Goal: Information Seeking & Learning: Learn about a topic

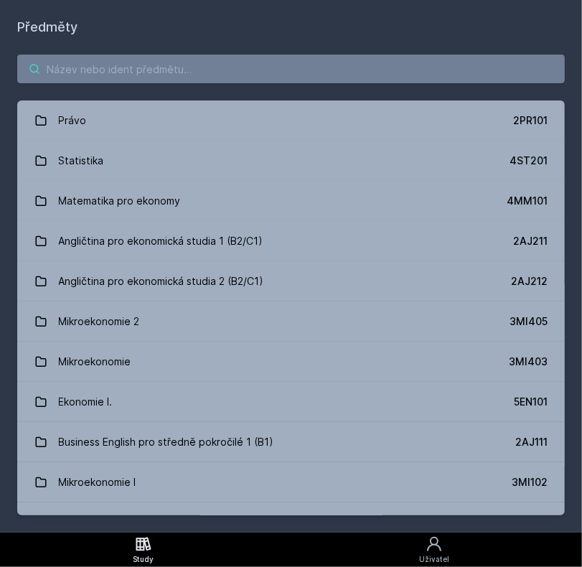
click at [190, 79] on input "search" at bounding box center [291, 69] width 548 height 29
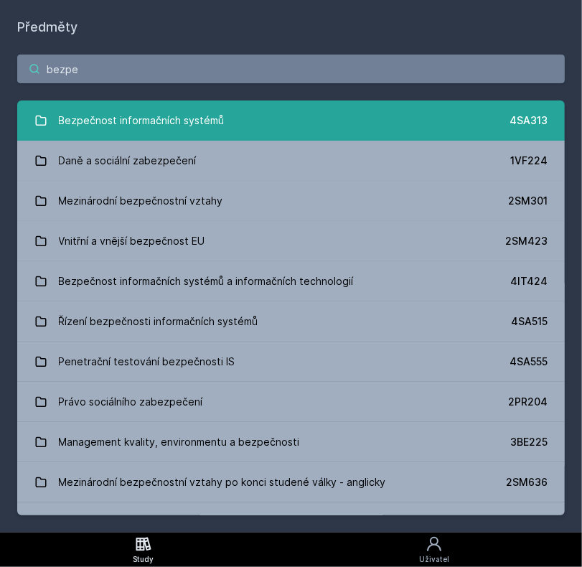
type input "bezpe"
click at [165, 131] on div "Bezpečnost informačních systémů" at bounding box center [142, 120] width 166 height 29
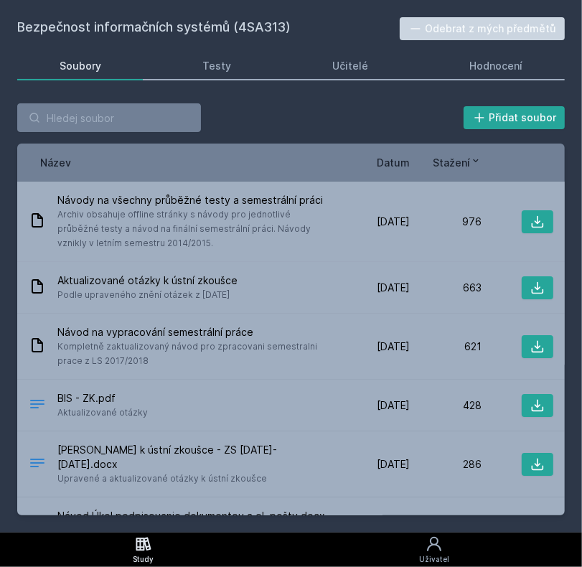
click at [393, 159] on span "Datum" at bounding box center [393, 162] width 33 height 15
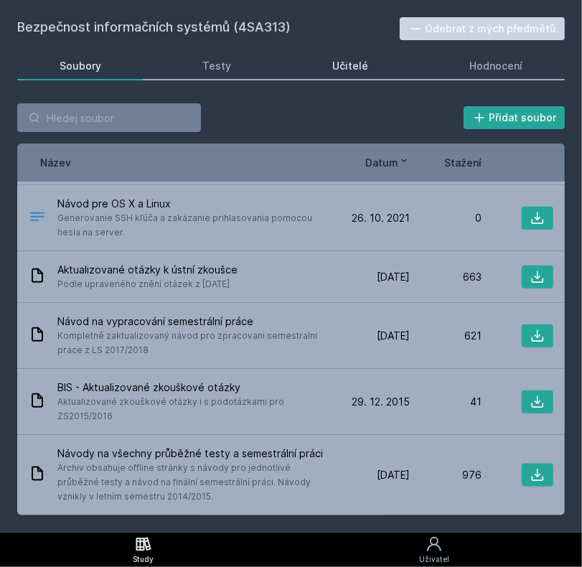
scroll to position [831, 0]
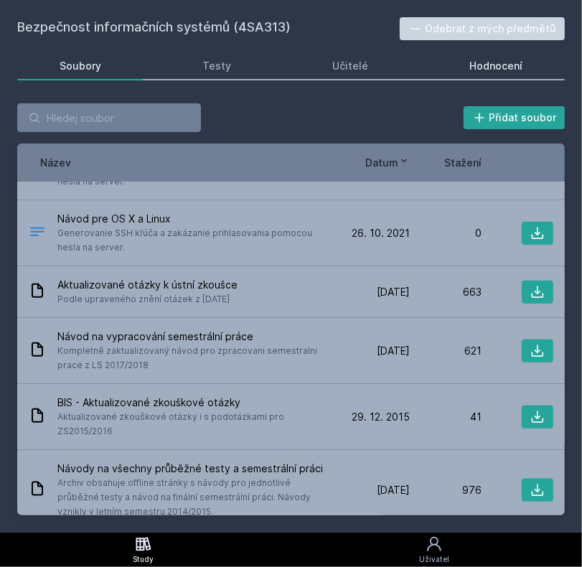
click at [509, 55] on link "Hodnocení" at bounding box center [496, 66] width 137 height 29
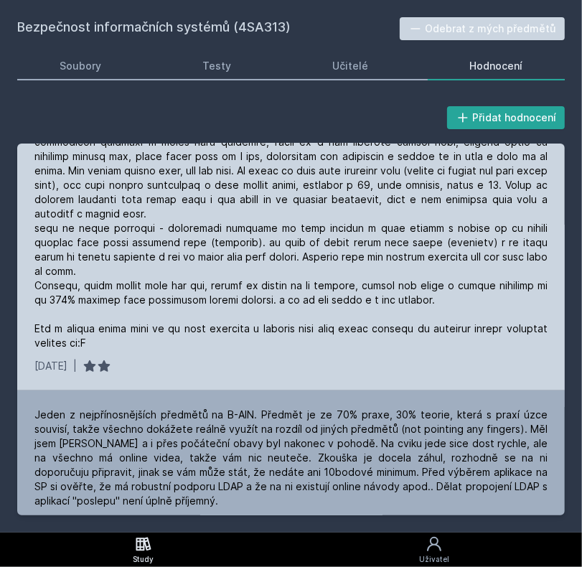
scroll to position [287, 0]
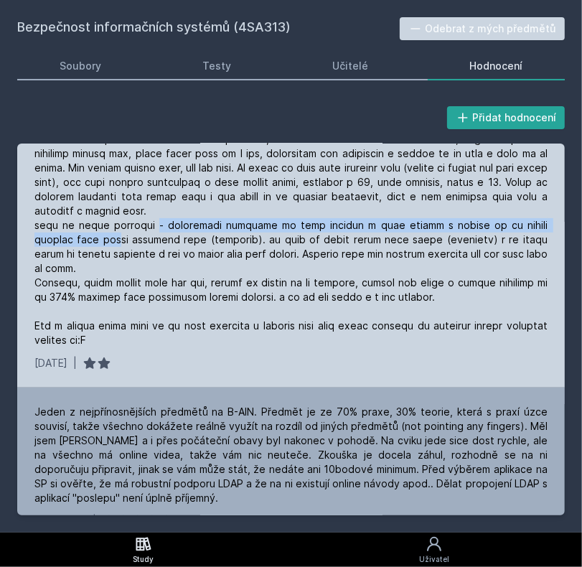
drag, startPoint x: 78, startPoint y: 233, endPoint x: 146, endPoint y: 221, distance: 69.2
click at [146, 221] on div at bounding box center [290, 190] width 513 height 316
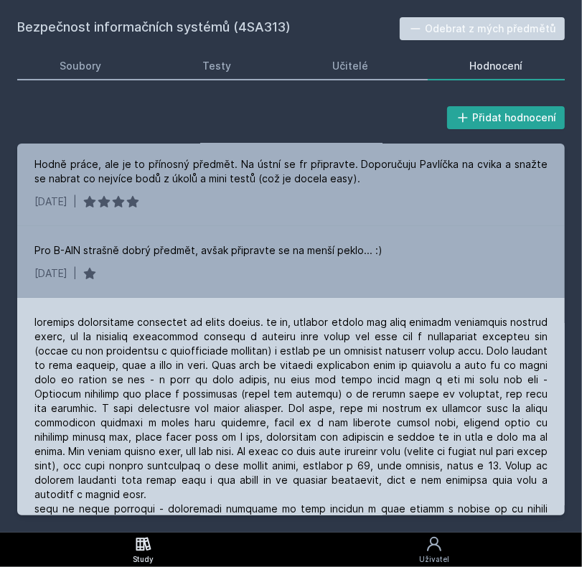
scroll to position [0, 0]
